Goal: Navigation & Orientation: Find specific page/section

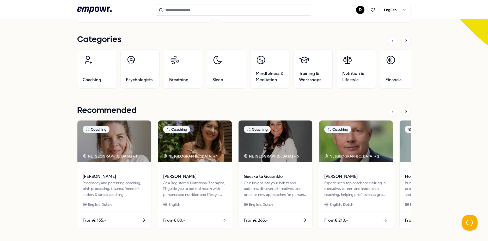
scroll to position [130, 0]
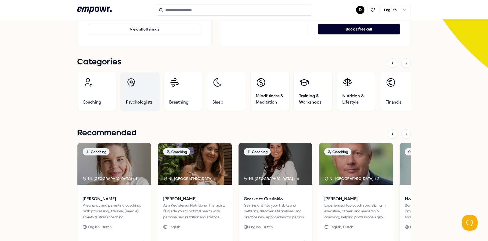
click at [139, 104] on span "Psychologists" at bounding box center [139, 102] width 27 height 6
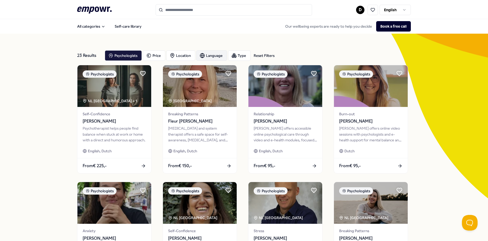
click at [203, 57] on div "Language" at bounding box center [211, 55] width 31 height 10
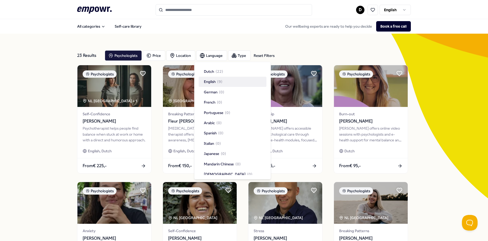
click at [89, 9] on icon ".empowr-logo_svg__cls-1{fill:#03032f}" at bounding box center [94, 10] width 34 height 10
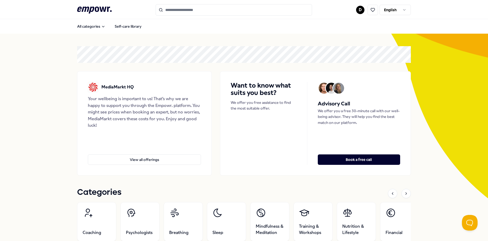
scroll to position [52, 0]
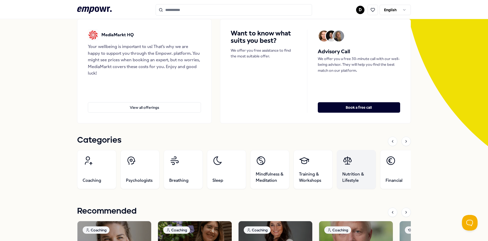
click at [358, 166] on link "Nutrition & Lifestyle" at bounding box center [356, 169] width 39 height 39
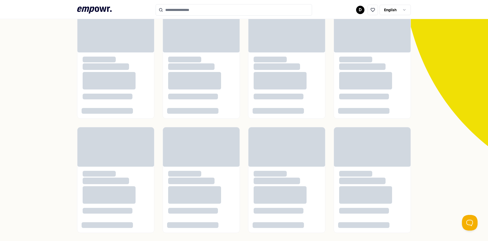
scroll to position [34, 0]
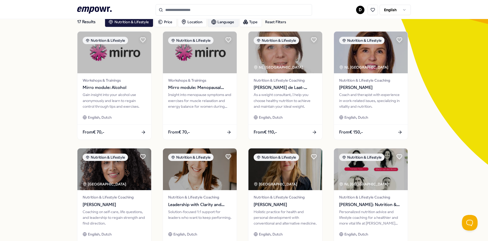
click at [215, 23] on div "Language" at bounding box center [223, 22] width 31 height 10
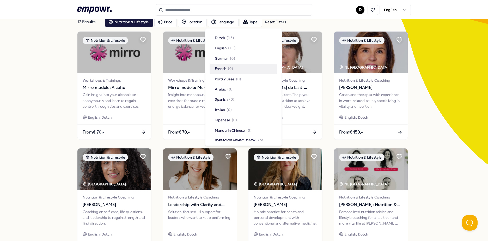
click at [46, 39] on div "17 Results Reset Filters Nutrition & Lifestyle Price Location Language Type Res…" at bounding box center [244, 203] width 488 height 407
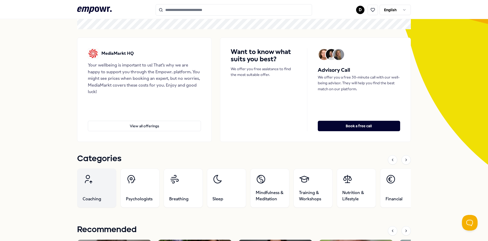
click at [94, 185] on link "Coaching" at bounding box center [96, 187] width 39 height 39
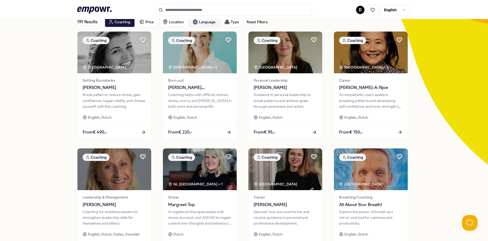
click at [192, 23] on icon "button" at bounding box center [194, 21] width 5 height 5
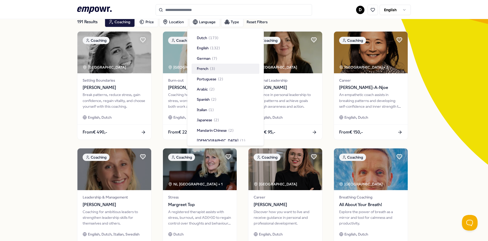
click at [219, 67] on div "French ( 3 )" at bounding box center [225, 69] width 68 height 10
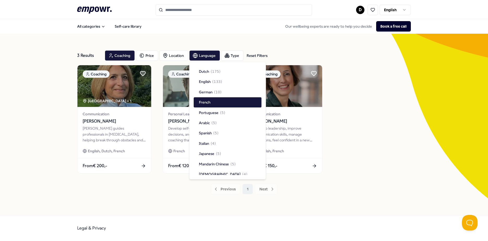
click at [413, 117] on div "3 Results Reset Filters Coaching Price Location Language Type Reset Filters Coa…" at bounding box center [244, 124] width 488 height 181
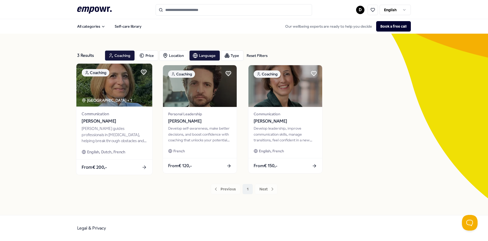
click at [107, 165] on span "From € 200,-" at bounding box center [94, 167] width 25 height 7
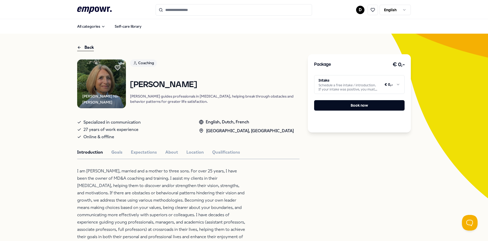
click at [376, 83] on html ".empowr-logo_svg__cls-1{fill:#03032f} D English All categories Self-care librar…" at bounding box center [244, 120] width 488 height 241
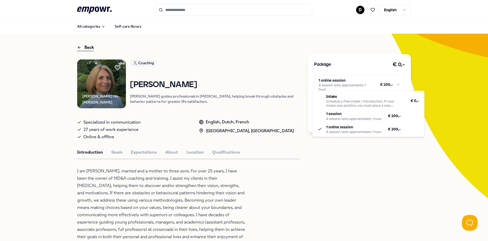
click at [382, 83] on html ".empowr-logo_svg__cls-1{fill:#03032f} D English All categories Self-care librar…" at bounding box center [244, 120] width 488 height 241
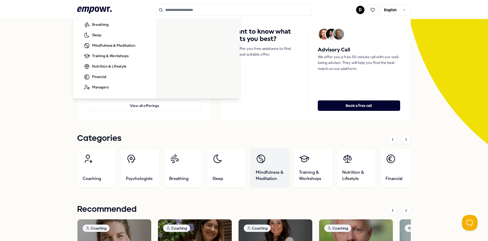
scroll to position [78, 0]
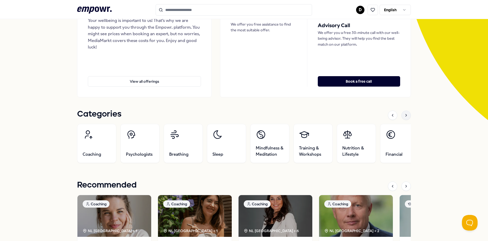
click at [404, 117] on div at bounding box center [405, 114] width 9 height 9
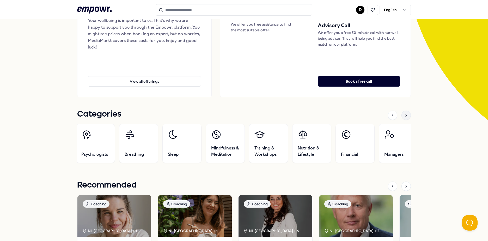
click at [404, 117] on div at bounding box center [405, 114] width 9 height 9
click at [403, 117] on div at bounding box center [405, 114] width 9 height 9
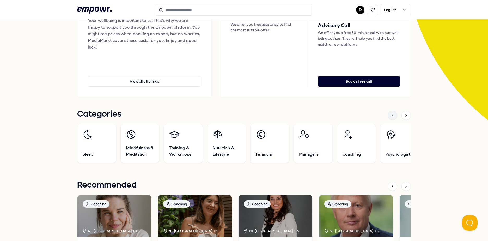
click at [390, 115] on icon at bounding box center [392, 115] width 4 height 4
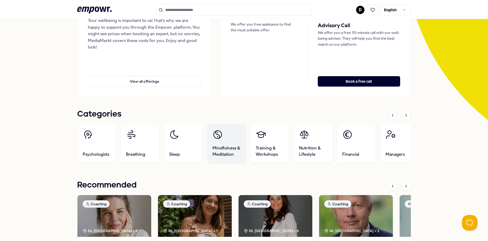
click at [223, 147] on span "Mindfulness & Meditation" at bounding box center [226, 151] width 28 height 13
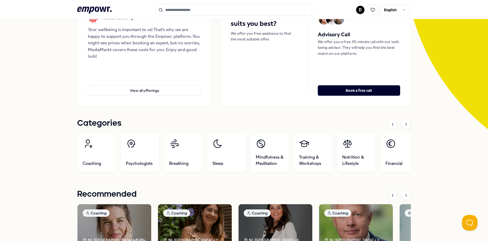
scroll to position [78, 0]
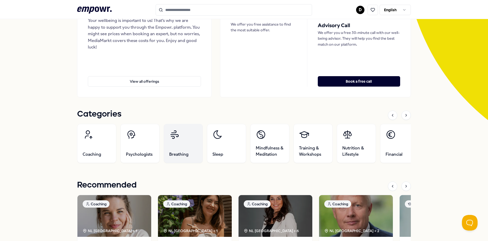
click at [189, 141] on link "Breathing" at bounding box center [183, 143] width 39 height 39
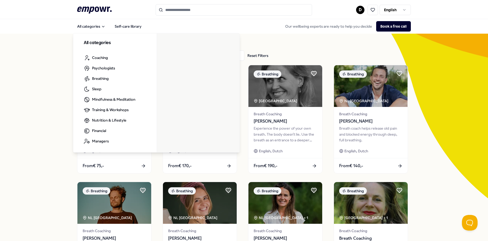
click at [91, 8] on icon ".empowr-logo_svg__cls-1{fill:#03032f}" at bounding box center [94, 10] width 34 height 10
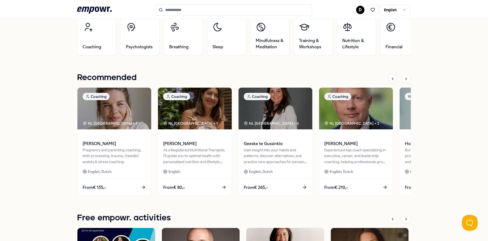
scroll to position [156, 0]
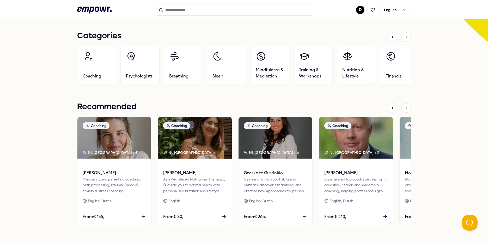
click at [357, 13] on html ".empowr-logo_svg__cls-1{fill:#03032f} D English All categories Self-care librar…" at bounding box center [244, 120] width 488 height 241
click at [350, 40] on div "Bookings" at bounding box center [358, 42] width 52 height 15
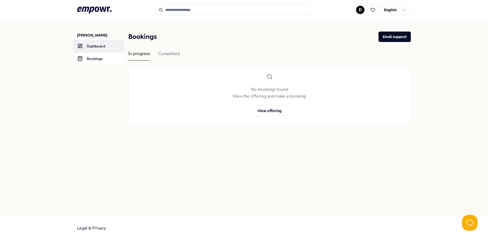
click at [106, 46] on link "Dashboard" at bounding box center [98, 46] width 51 height 13
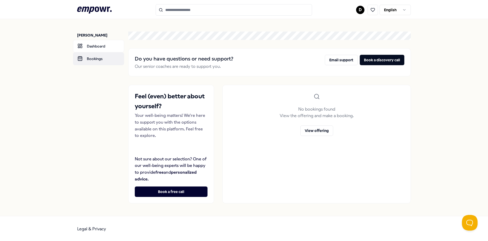
click at [102, 59] on link "Bookings" at bounding box center [98, 58] width 51 height 13
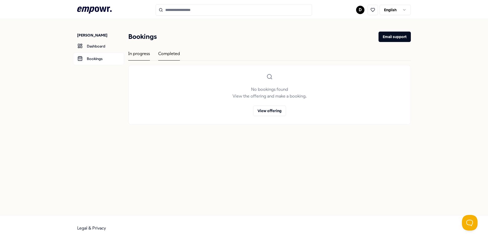
click at [161, 52] on div "Completed" at bounding box center [169, 55] width 22 height 10
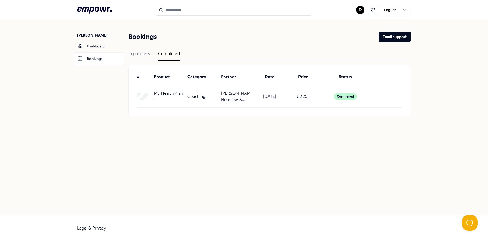
click at [96, 8] on icon at bounding box center [94, 10] width 34 height 7
